Goal: Check status: Check status

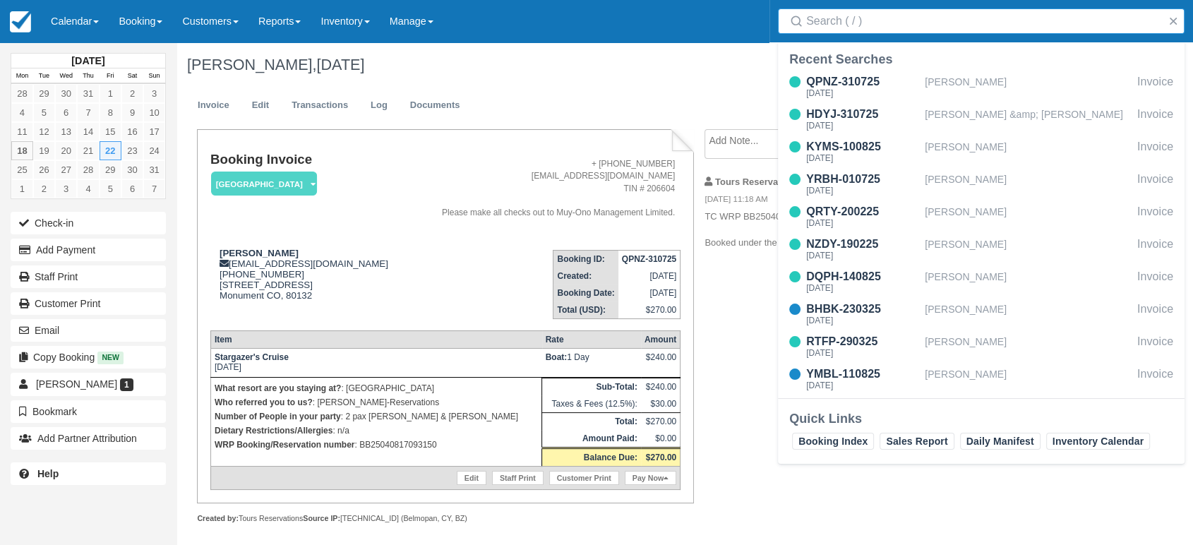
click at [909, 20] on input "Search" at bounding box center [984, 20] width 356 height 25
type input "graff"
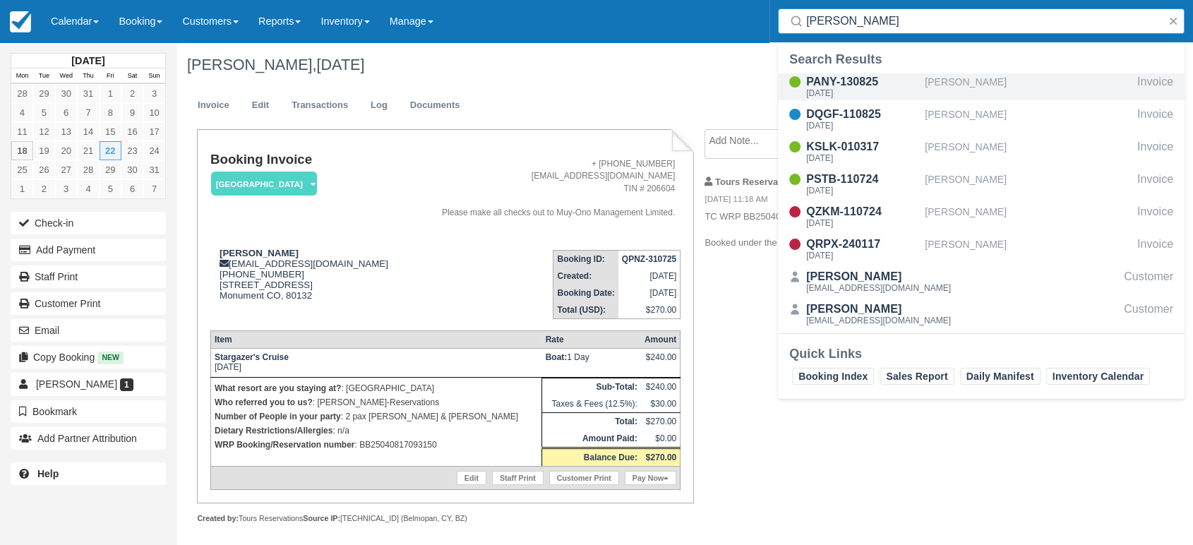
click at [849, 75] on div "PANY-130825" at bounding box center [862, 81] width 113 height 17
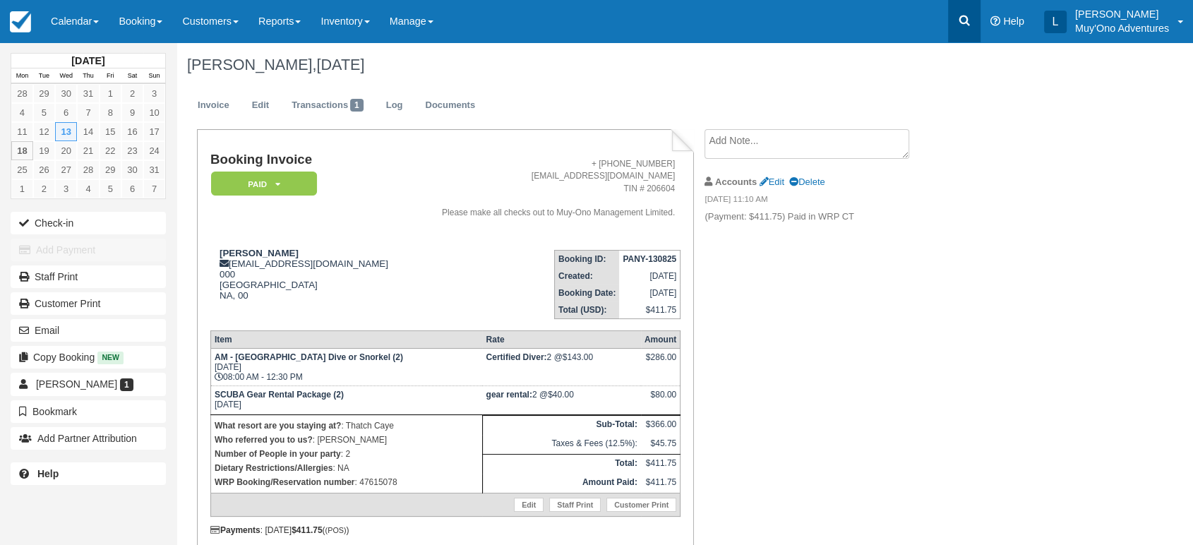
click at [964, 30] on link at bounding box center [964, 21] width 32 height 42
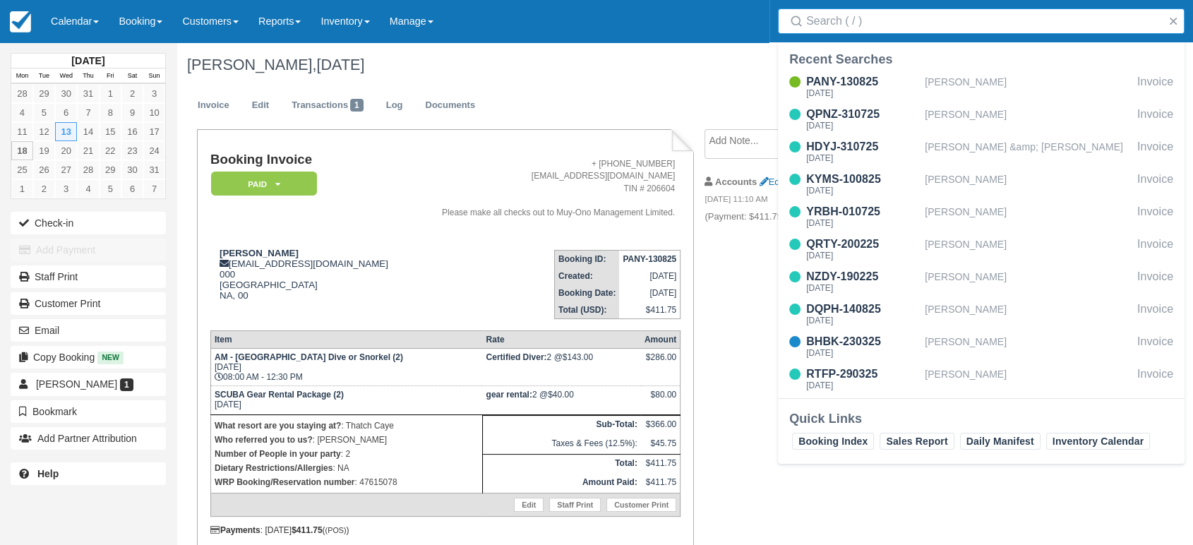
click at [921, 28] on input "Search" at bounding box center [984, 20] width 356 height 25
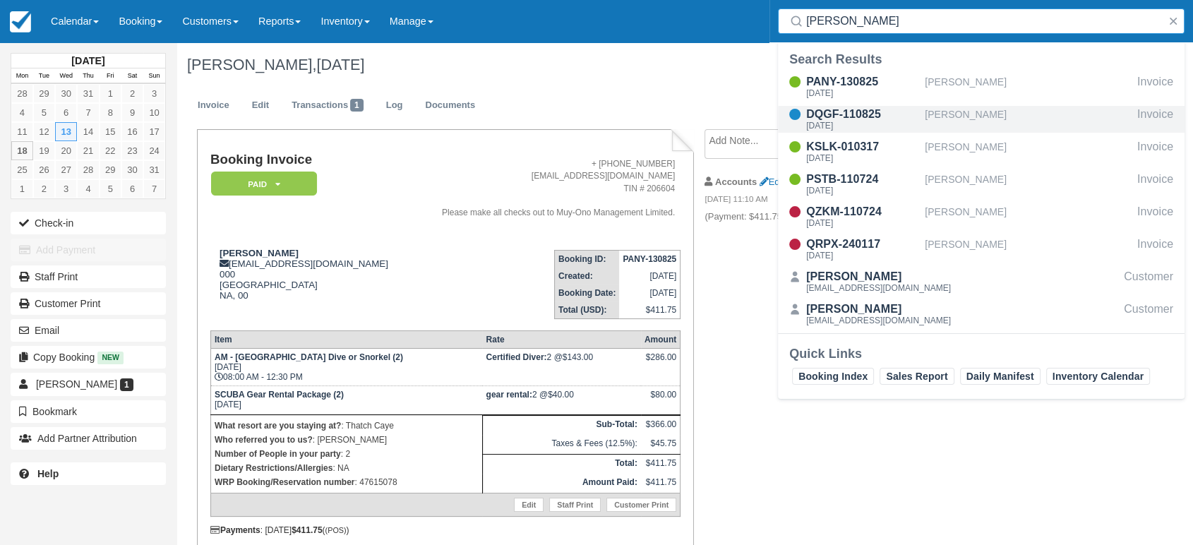
type input "[PERSON_NAME]"
click at [923, 116] on div "DQGF-110825 [DATE]" at bounding box center [851, 119] width 147 height 27
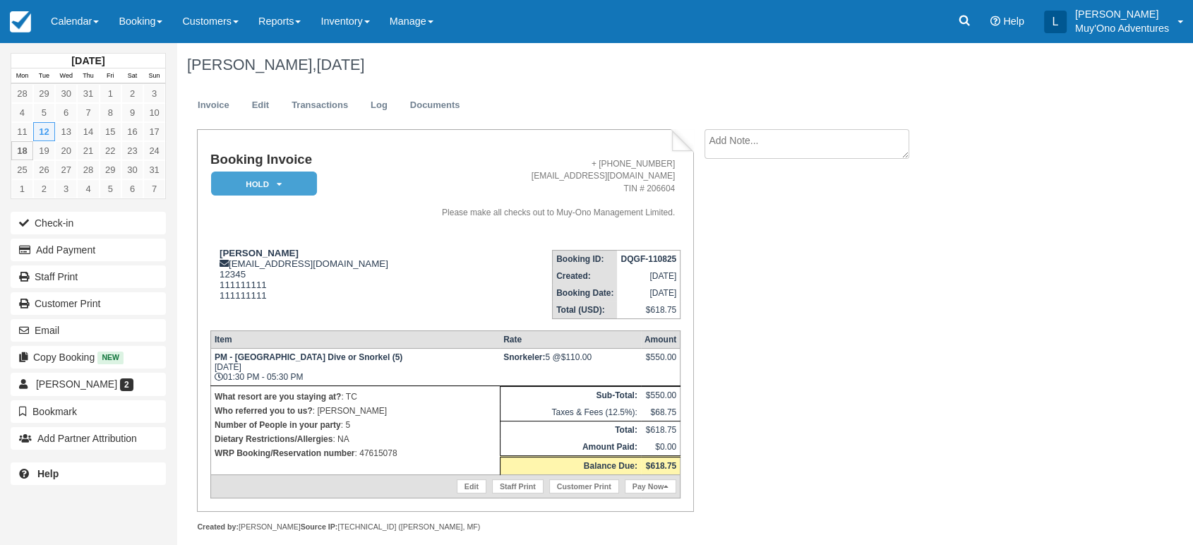
click at [382, 450] on p "WRP Booking/Reservation number : 47615078" at bounding box center [356, 453] width 282 height 14
copy p "47615078"
click at [287, 189] on em "HOLD" at bounding box center [264, 184] width 106 height 25
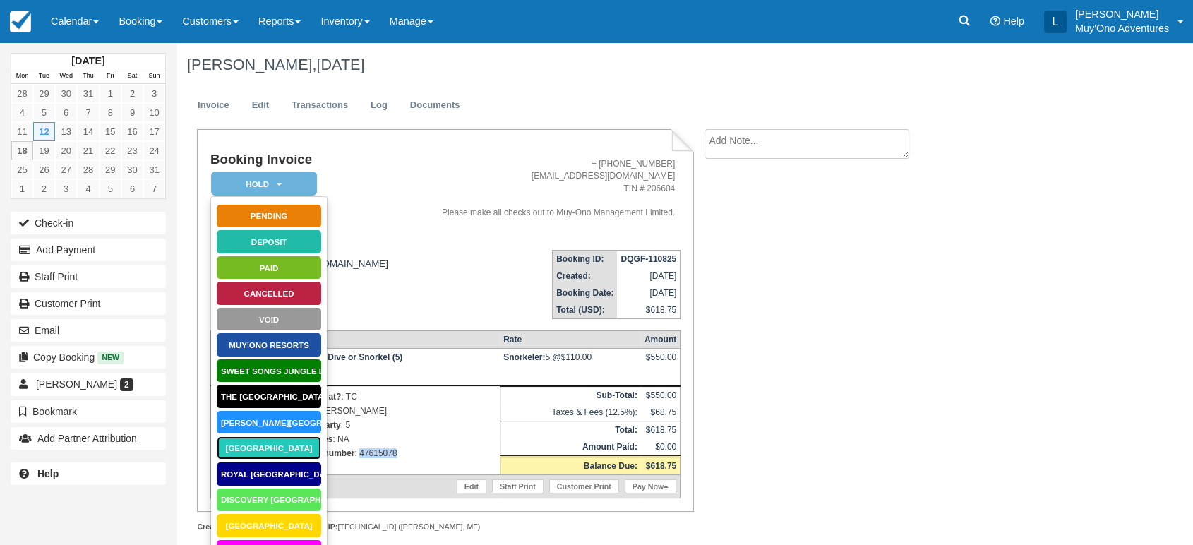
click at [261, 443] on link "[GEOGRAPHIC_DATA]" at bounding box center [269, 448] width 106 height 25
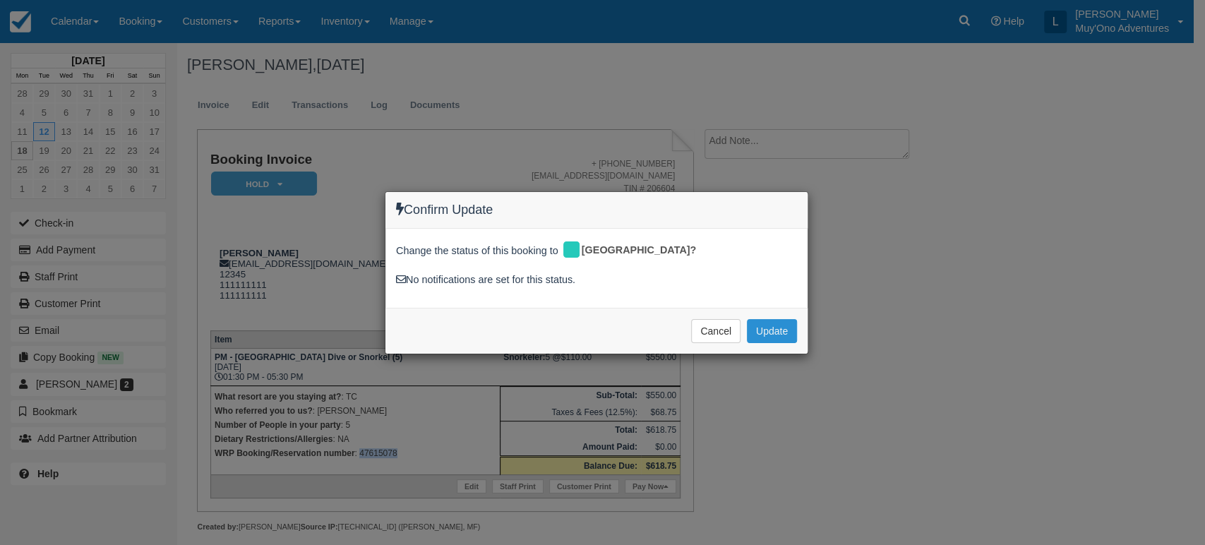
click at [765, 324] on button "Update" at bounding box center [772, 331] width 50 height 24
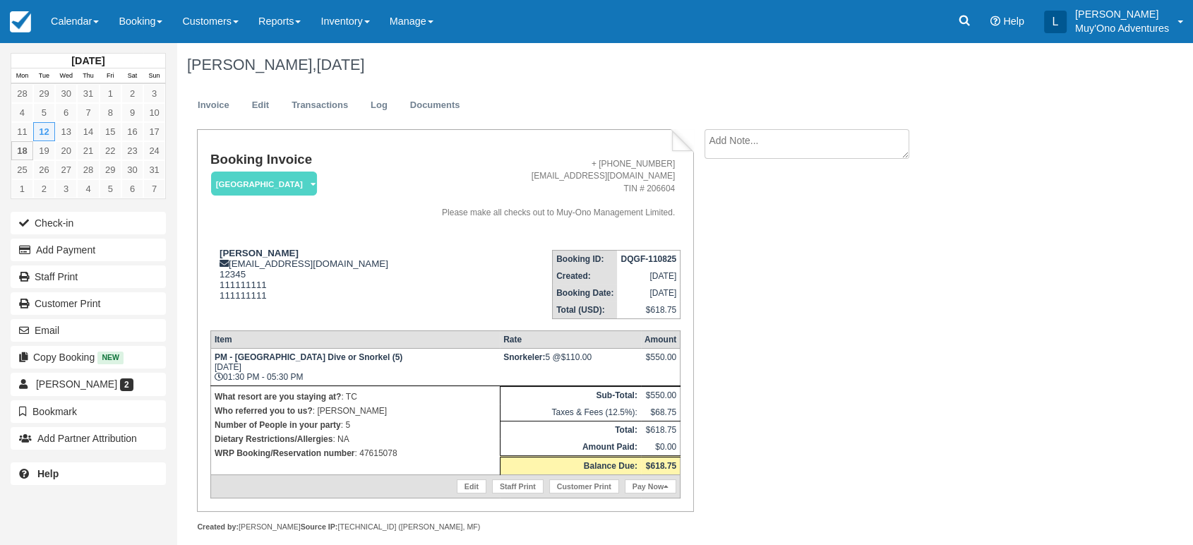
scroll to position [13, 0]
